Goal: Task Accomplishment & Management: Manage account settings

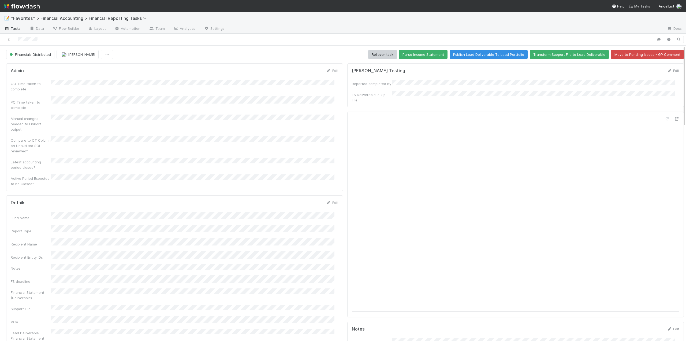
click at [8, 39] on icon at bounding box center [8, 39] width 5 height 3
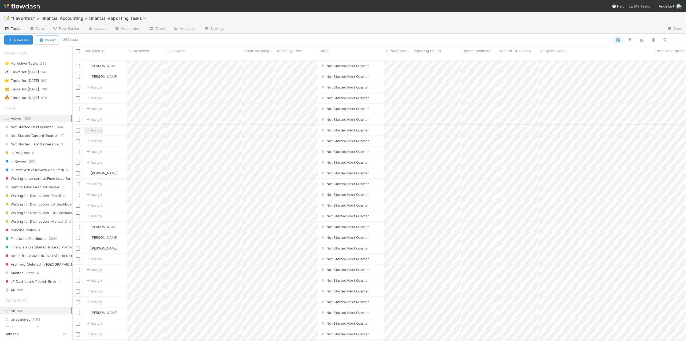
scroll to position [281, 610]
click at [45, 137] on span "Not Started Current Quarter" at bounding box center [31, 135] width 54 height 7
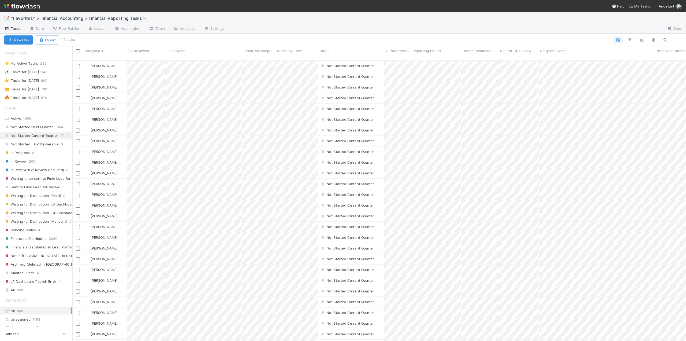
scroll to position [281, 610]
click at [640, 40] on icon "button" at bounding box center [641, 40] width 5 height 5
click at [640, 40] on div "Sort by" at bounding box center [343, 170] width 686 height 341
click at [632, 39] on icon "button" at bounding box center [629, 40] width 5 height 5
click at [544, 58] on button "Add Filter" at bounding box center [547, 56] width 161 height 8
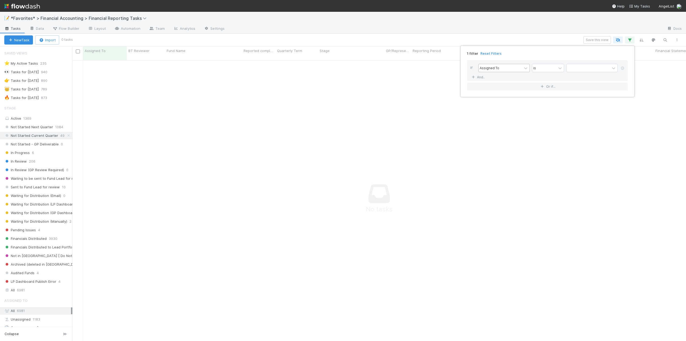
scroll to position [277, 610]
click at [495, 68] on div "Assigned To" at bounding box center [490, 67] width 20 height 5
drag, startPoint x: 492, startPoint y: 143, endPoint x: 508, endPoint y: 136, distance: 17.1
click at [492, 143] on div "Quarterly Term" at bounding box center [504, 144] width 51 height 9
click at [583, 66] on input "text" at bounding box center [592, 68] width 51 height 8
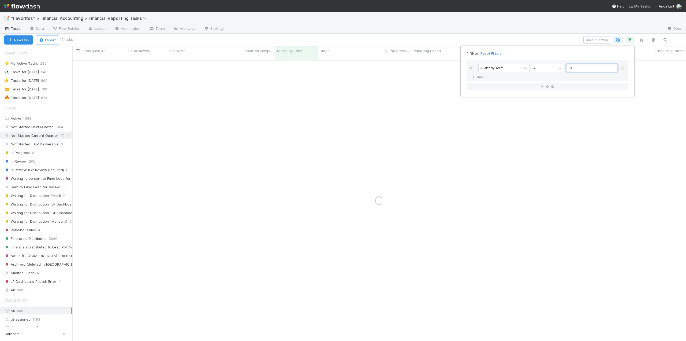
type input "60"
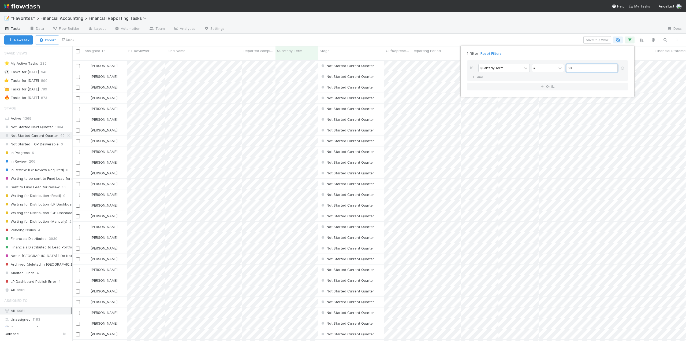
scroll to position [281, 610]
click at [93, 48] on div "1 filter Reset Filters If Quarterly Term = 60 And.. Or if..." at bounding box center [343, 170] width 686 height 341
click at [98, 51] on span "Assigned To" at bounding box center [95, 50] width 21 height 5
click at [103, 61] on div "Sort A → Z" at bounding box center [115, 61] width 61 height 8
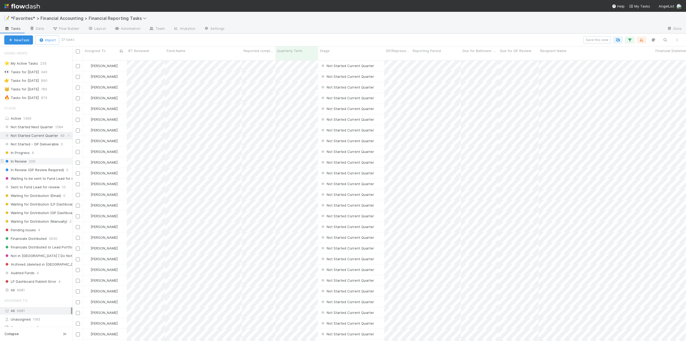
click at [25, 160] on span "In Review" at bounding box center [15, 161] width 23 height 7
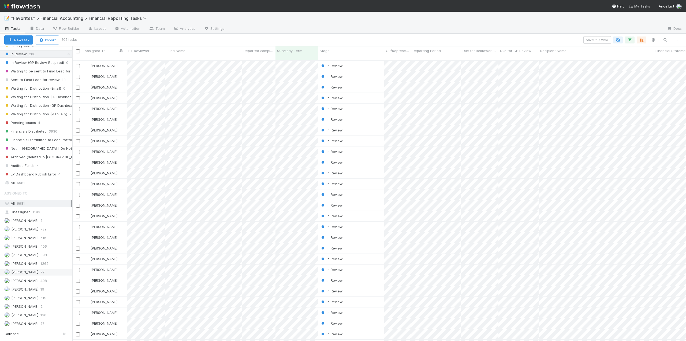
scroll to position [281, 610]
click at [22, 237] on span "[PERSON_NAME]" at bounding box center [24, 237] width 27 height 4
click at [260, 52] on span "Reported completed by" at bounding box center [256, 50] width 25 height 5
click at [259, 61] on div "Sort A → Z" at bounding box center [274, 61] width 61 height 8
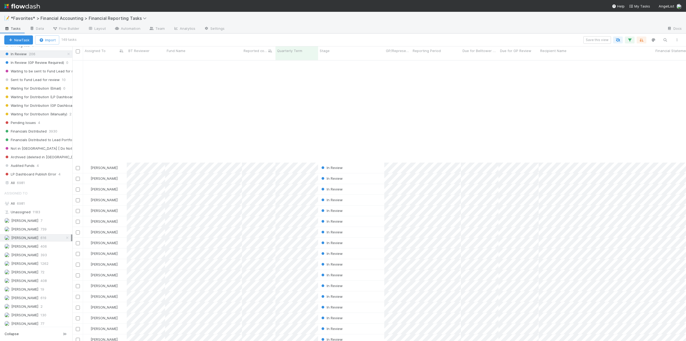
scroll to position [1317, 0]
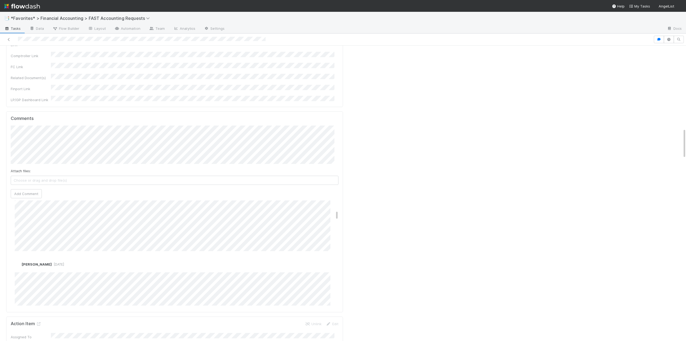
scroll to position [188, 0]
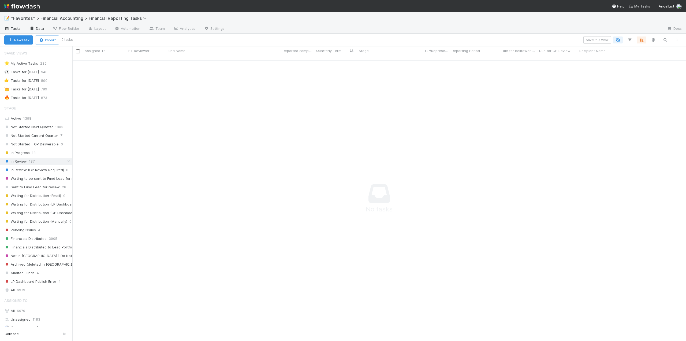
scroll to position [277, 610]
click at [29, 135] on span "Not Started Current Quarter" at bounding box center [31, 135] width 54 height 7
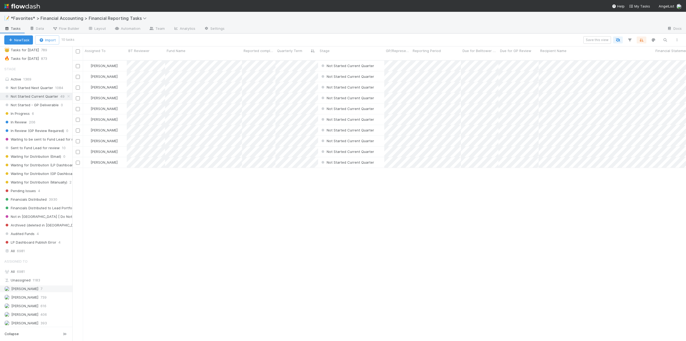
scroll to position [80, 0]
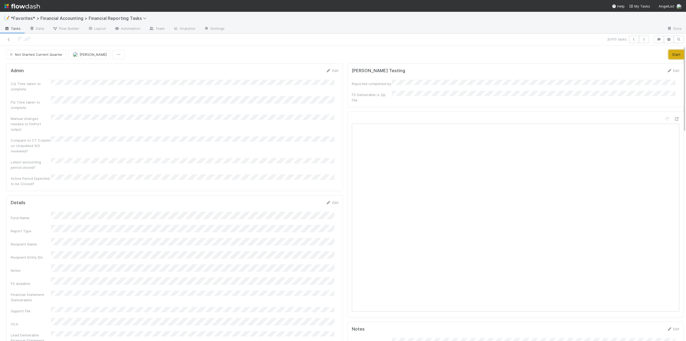
click at [669, 55] on button "Start" at bounding box center [676, 54] width 15 height 9
click at [330, 71] on link "Edit" at bounding box center [332, 70] width 13 height 4
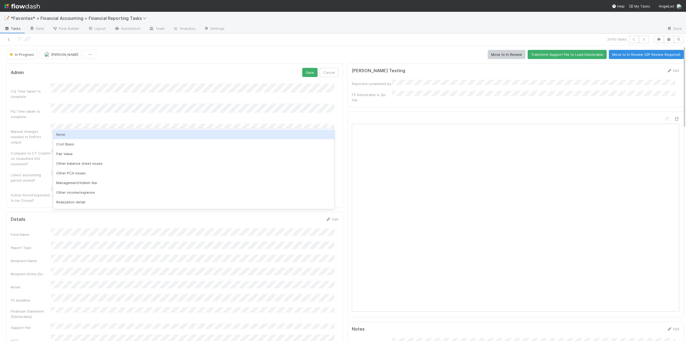
click at [58, 133] on div "None" at bounding box center [194, 134] width 282 height 10
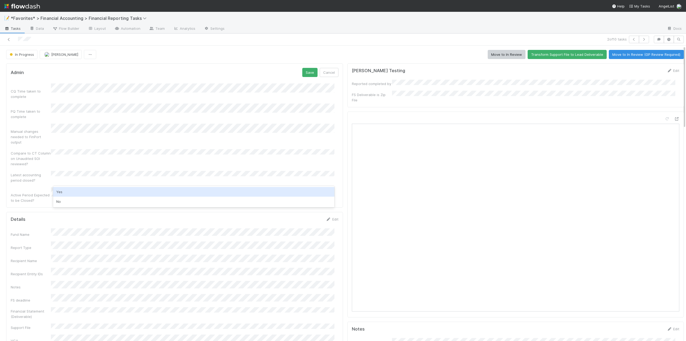
click at [60, 191] on div "Yes" at bounding box center [194, 192] width 282 height 10
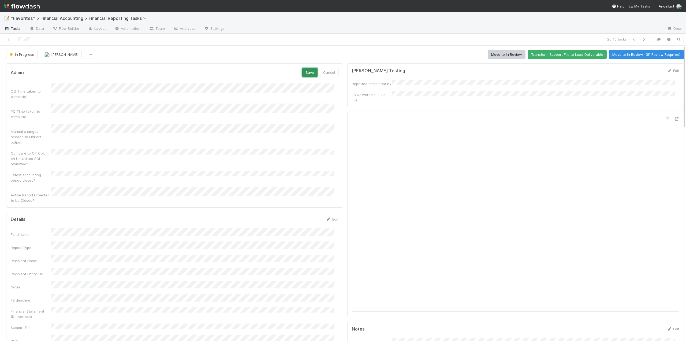
click at [308, 73] on button "Save" at bounding box center [309, 72] width 15 height 9
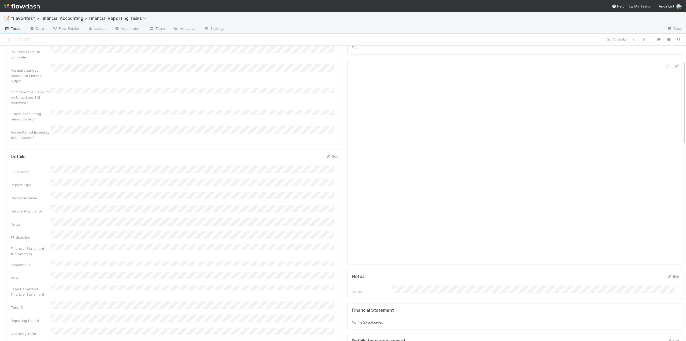
scroll to position [54, 0]
click at [333, 153] on link "Edit" at bounding box center [332, 155] width 13 height 4
click at [309, 153] on button "Save" at bounding box center [309, 157] width 15 height 9
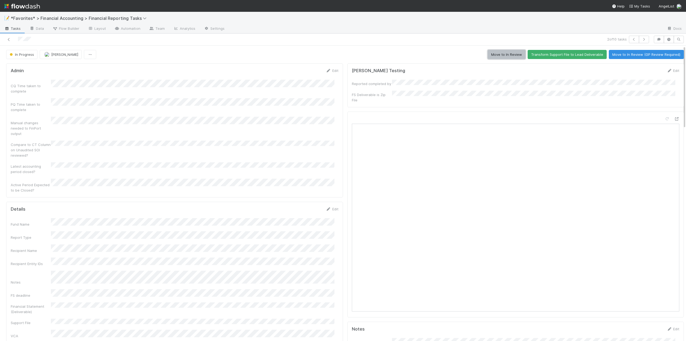
click at [508, 57] on button "Move to In Review" at bounding box center [507, 54] width 38 height 9
click at [9, 40] on icon at bounding box center [8, 39] width 5 height 3
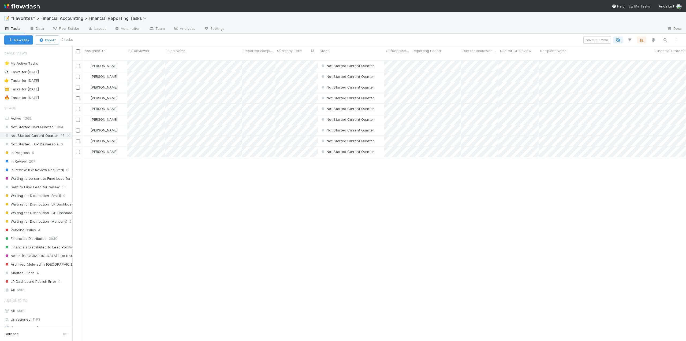
scroll to position [281, 610]
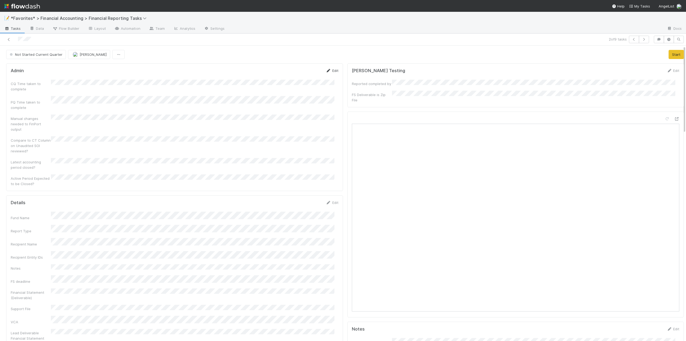
click at [333, 71] on link "Edit" at bounding box center [332, 70] width 13 height 4
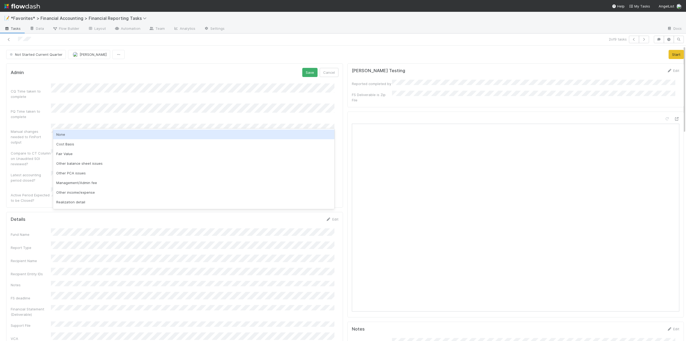
click at [64, 135] on div "None" at bounding box center [194, 134] width 282 height 10
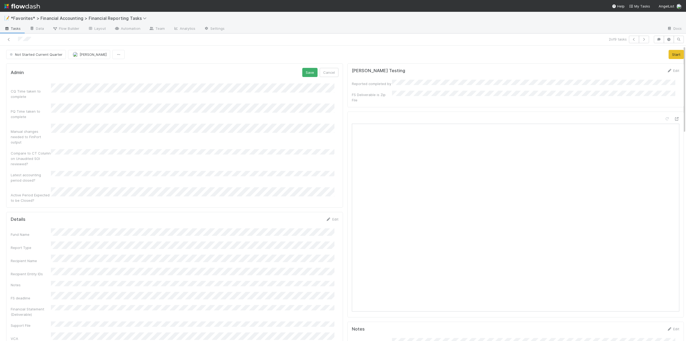
click at [58, 187] on div "Active Period Expected to be Closed?" at bounding box center [175, 195] width 328 height 16
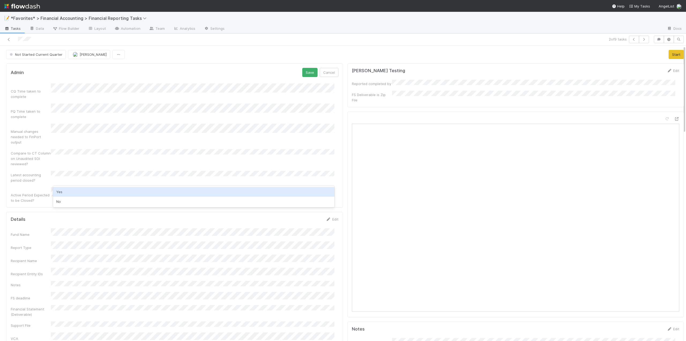
click at [67, 190] on div "Yes" at bounding box center [194, 192] width 282 height 10
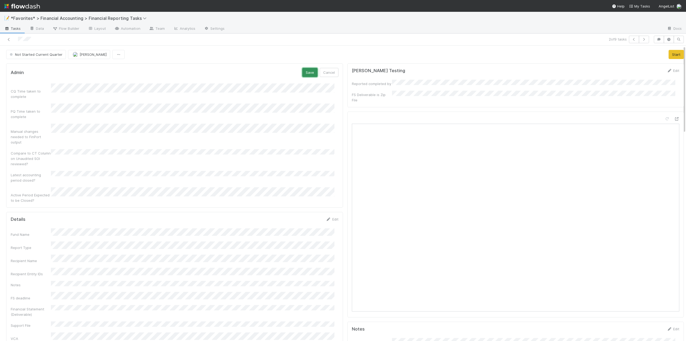
click at [306, 73] on button "Save" at bounding box center [309, 72] width 15 height 9
click at [333, 207] on link "Edit" at bounding box center [332, 209] width 13 height 4
click at [304, 206] on button "Save" at bounding box center [309, 210] width 15 height 9
click at [669, 55] on button "Start" at bounding box center [676, 54] width 15 height 9
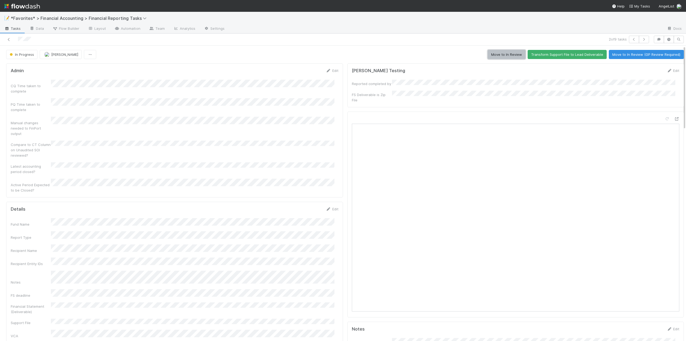
click at [510, 54] on button "Move to In Review" at bounding box center [507, 54] width 38 height 9
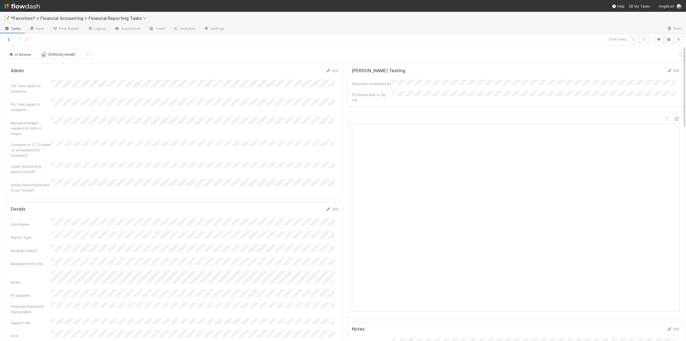
click at [8, 39] on icon at bounding box center [8, 39] width 5 height 3
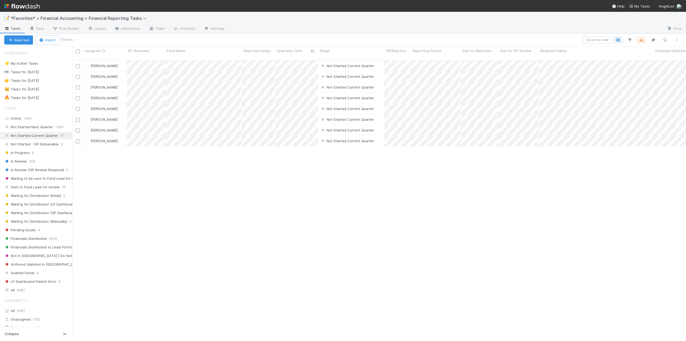
scroll to position [281, 610]
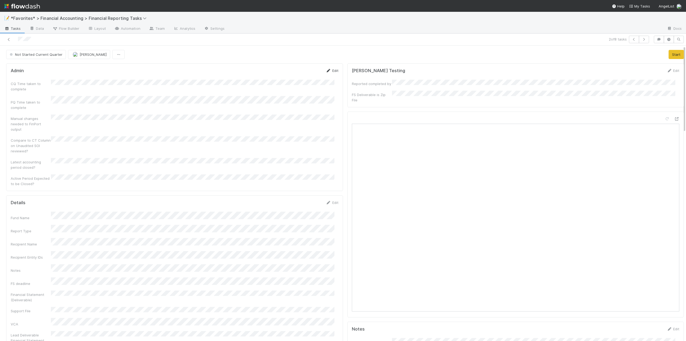
click at [328, 69] on link "Edit" at bounding box center [332, 70] width 13 height 4
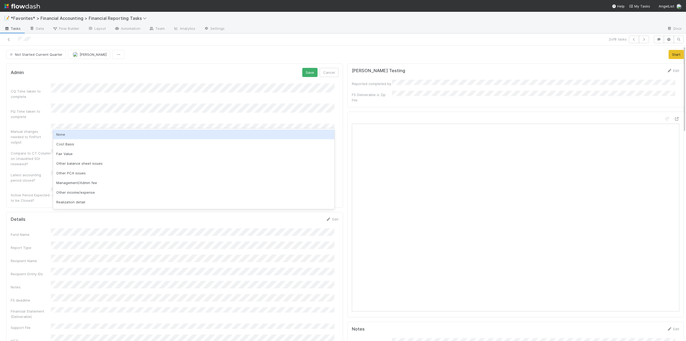
click at [63, 135] on div "None" at bounding box center [194, 134] width 282 height 10
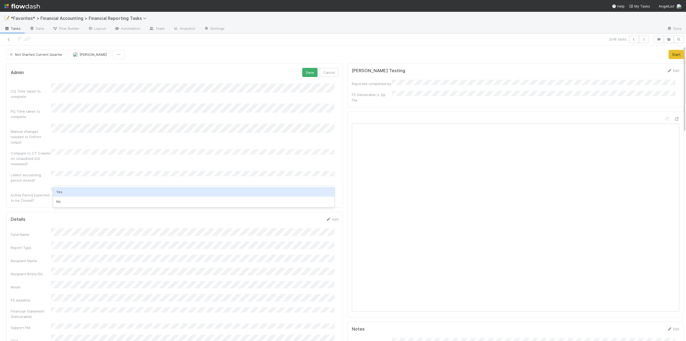
click at [65, 191] on div "Yes" at bounding box center [194, 192] width 282 height 10
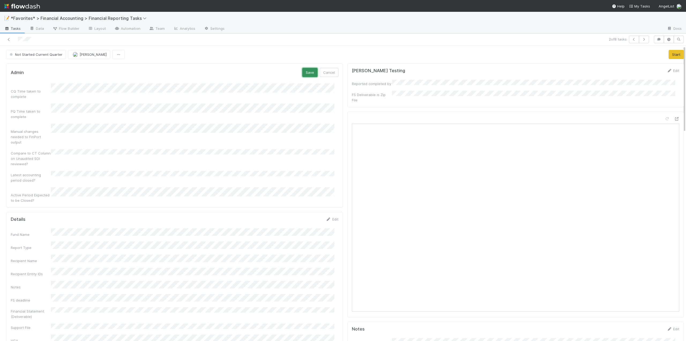
click at [303, 73] on button "Save" at bounding box center [309, 72] width 15 height 9
click at [331, 207] on link "Edit" at bounding box center [332, 209] width 13 height 4
click at [11, 281] on div "Notes" at bounding box center [175, 291] width 328 height 21
click at [307, 206] on button "Save" at bounding box center [309, 210] width 15 height 9
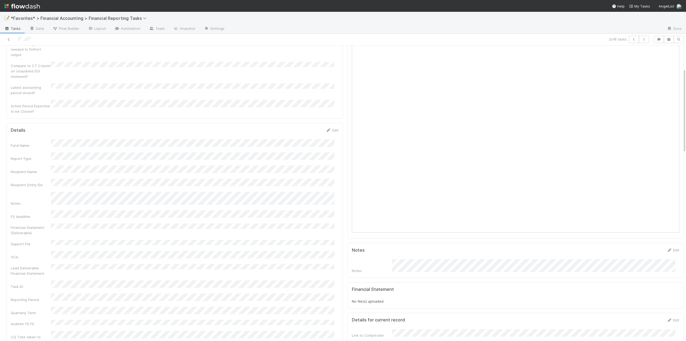
scroll to position [80, 0]
click at [332, 126] on link "Edit" at bounding box center [332, 128] width 13 height 4
click at [307, 126] on button "Save" at bounding box center [309, 130] width 15 height 9
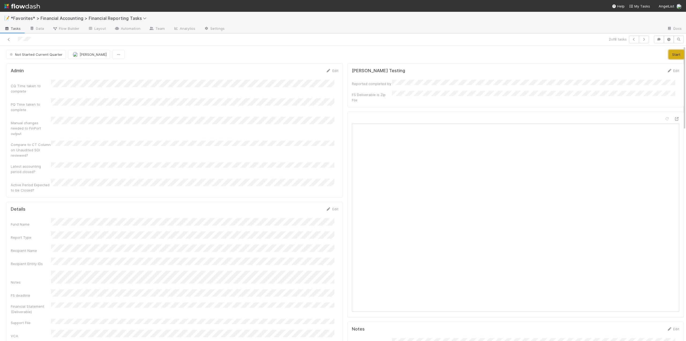
click at [669, 54] on button "Start" at bounding box center [676, 54] width 15 height 9
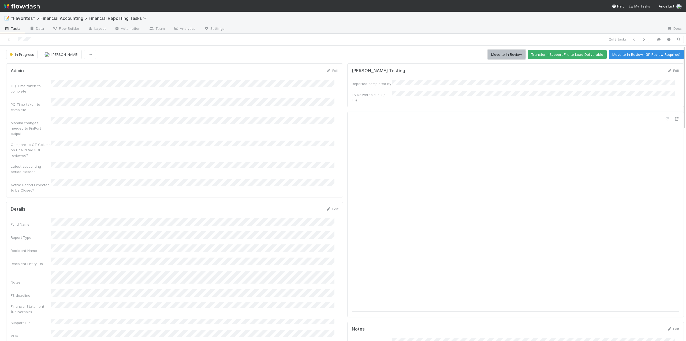
click at [508, 55] on button "Move to In Review" at bounding box center [507, 54] width 38 height 9
click at [10, 39] on icon at bounding box center [8, 39] width 5 height 3
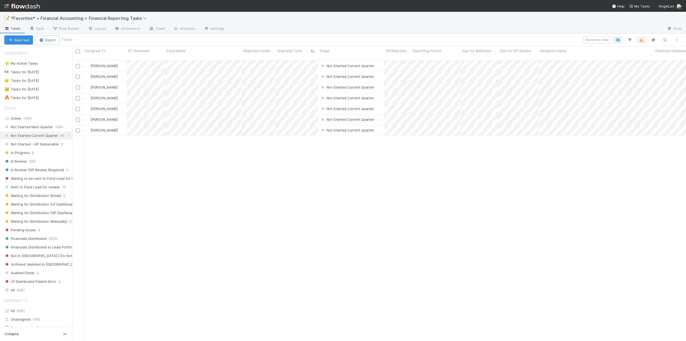
scroll to position [281, 610]
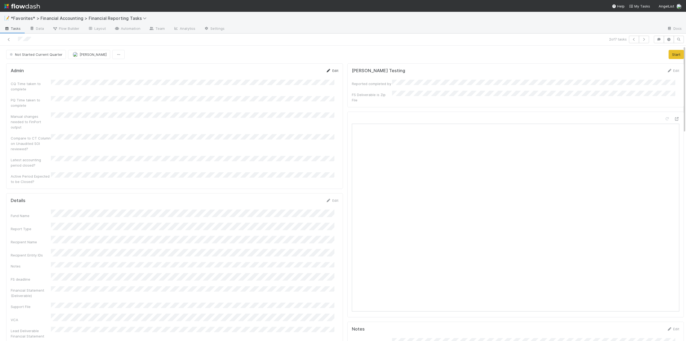
click at [329, 69] on link "Edit" at bounding box center [332, 70] width 13 height 4
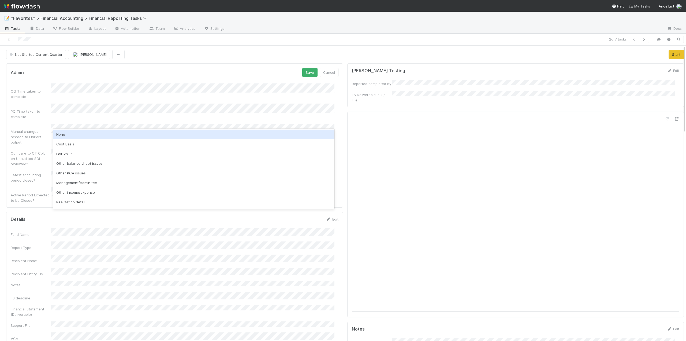
click at [61, 132] on div "None" at bounding box center [194, 134] width 282 height 10
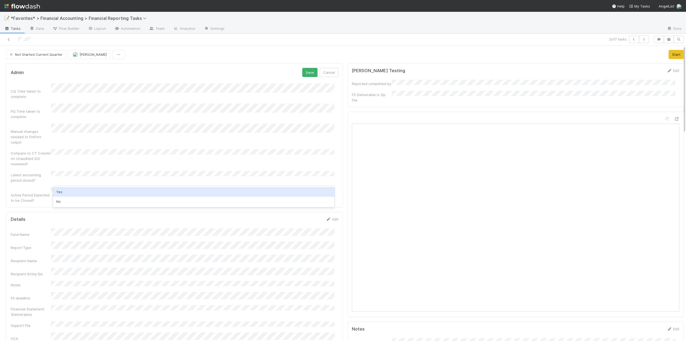
click at [65, 191] on div "Yes" at bounding box center [194, 192] width 282 height 10
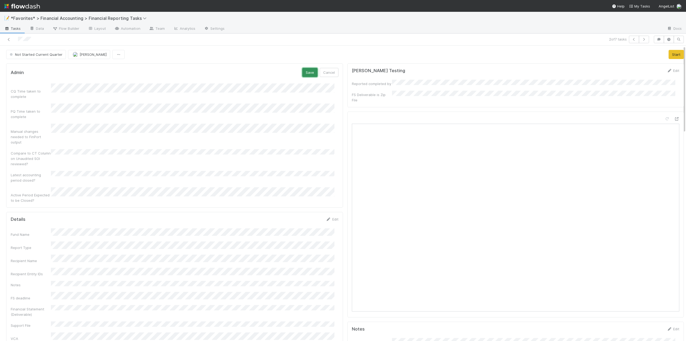
click at [303, 75] on button "Save" at bounding box center [309, 72] width 15 height 9
click at [331, 205] on link "Edit" at bounding box center [332, 207] width 13 height 4
click at [305, 204] on button "Save" at bounding box center [309, 208] width 15 height 9
click at [669, 54] on button "Start" at bounding box center [676, 54] width 15 height 9
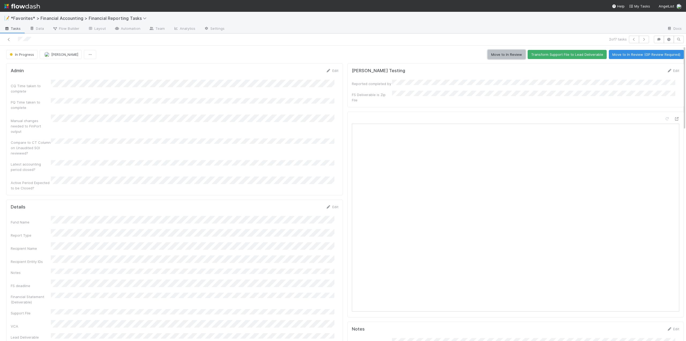
click at [494, 55] on button "Move to In Review" at bounding box center [507, 54] width 38 height 9
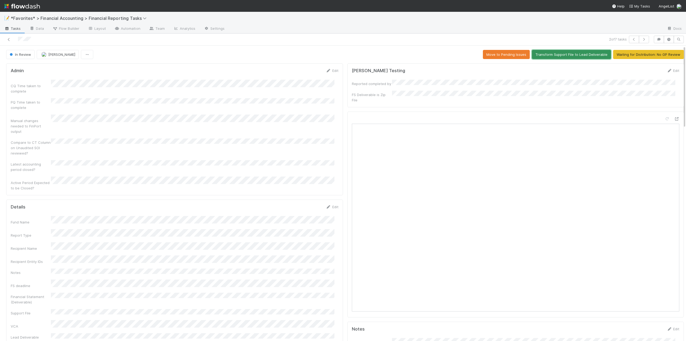
click at [543, 55] on button "Transform Support File to Lead Deliverable" at bounding box center [571, 54] width 79 height 9
click at [9, 40] on icon at bounding box center [8, 39] width 5 height 3
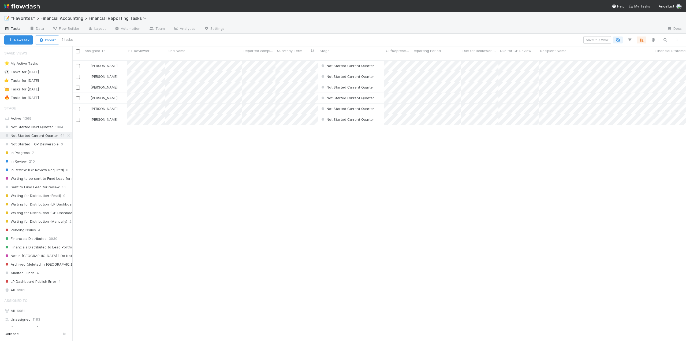
scroll to position [281, 610]
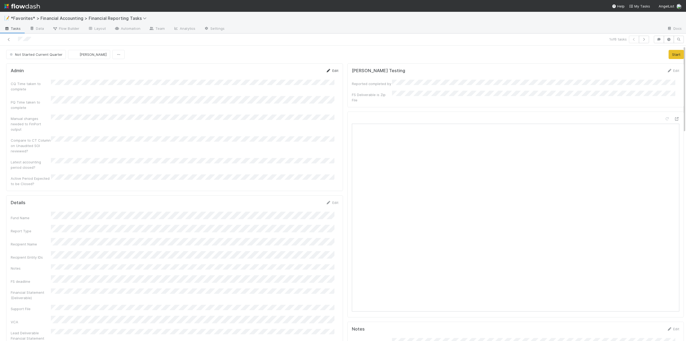
click at [330, 70] on link "Edit" at bounding box center [332, 70] width 13 height 4
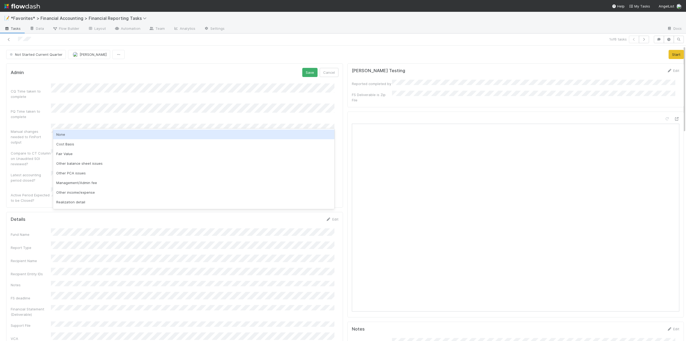
click at [64, 134] on div "None" at bounding box center [194, 134] width 282 height 10
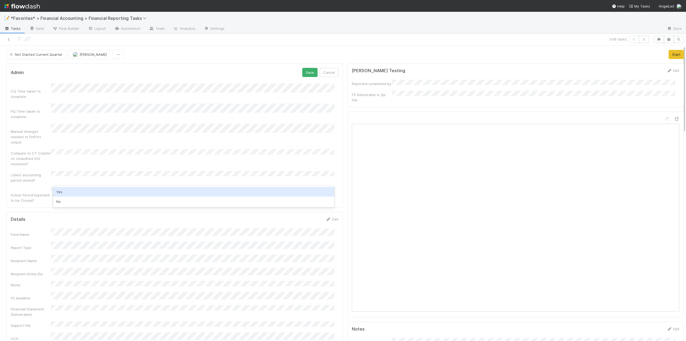
click at [67, 191] on div "Yes" at bounding box center [194, 192] width 282 height 10
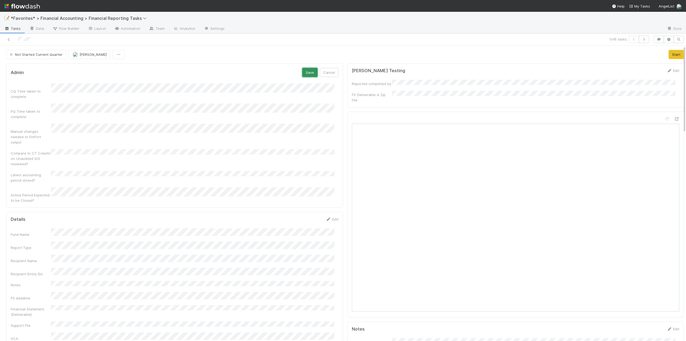
click at [302, 74] on button "Save" at bounding box center [309, 72] width 15 height 9
click at [331, 207] on link "Edit" at bounding box center [332, 209] width 13 height 4
click at [305, 206] on button "Save" at bounding box center [309, 210] width 15 height 9
click at [669, 53] on button "Start" at bounding box center [676, 54] width 15 height 9
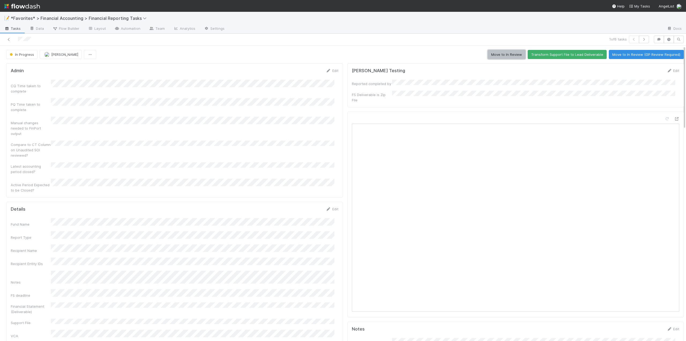
click at [493, 55] on button "Move to In Review" at bounding box center [507, 54] width 38 height 9
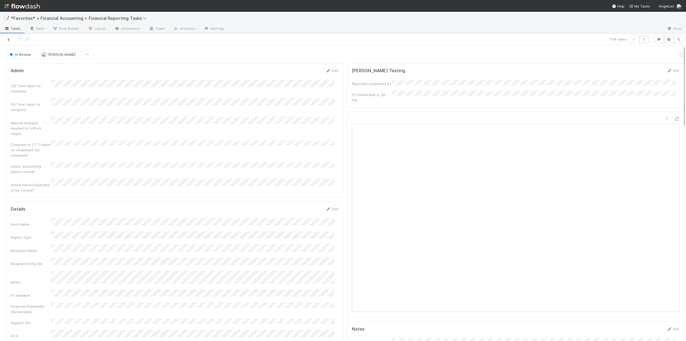
click at [11, 40] on icon at bounding box center [8, 39] width 5 height 3
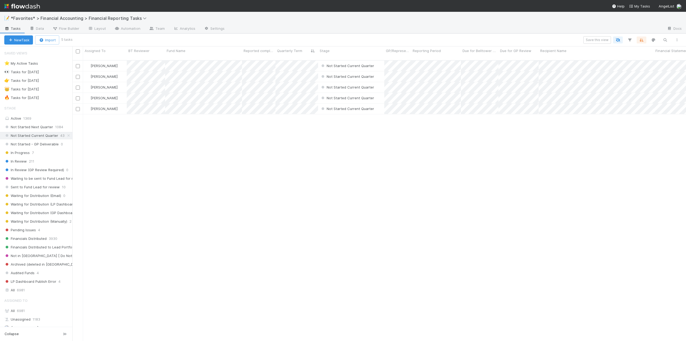
scroll to position [281, 610]
